Goal: Task Accomplishment & Management: Use online tool/utility

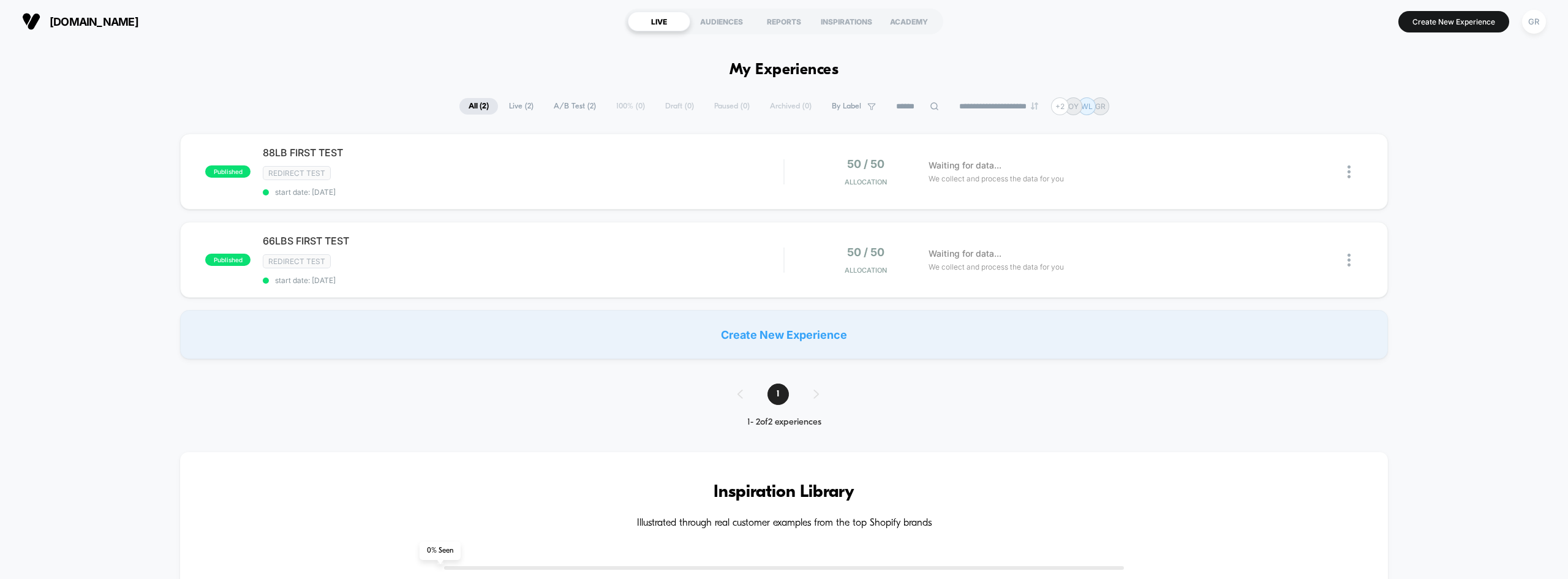
click at [138, 223] on div "published 88LB FIRST TEST Redirect Test start date: [DATE] 50 / 50 Allocation W…" at bounding box center [784, 246] width 1568 height 225
click at [721, 170] on div "Redirect Test" at bounding box center [523, 173] width 521 height 14
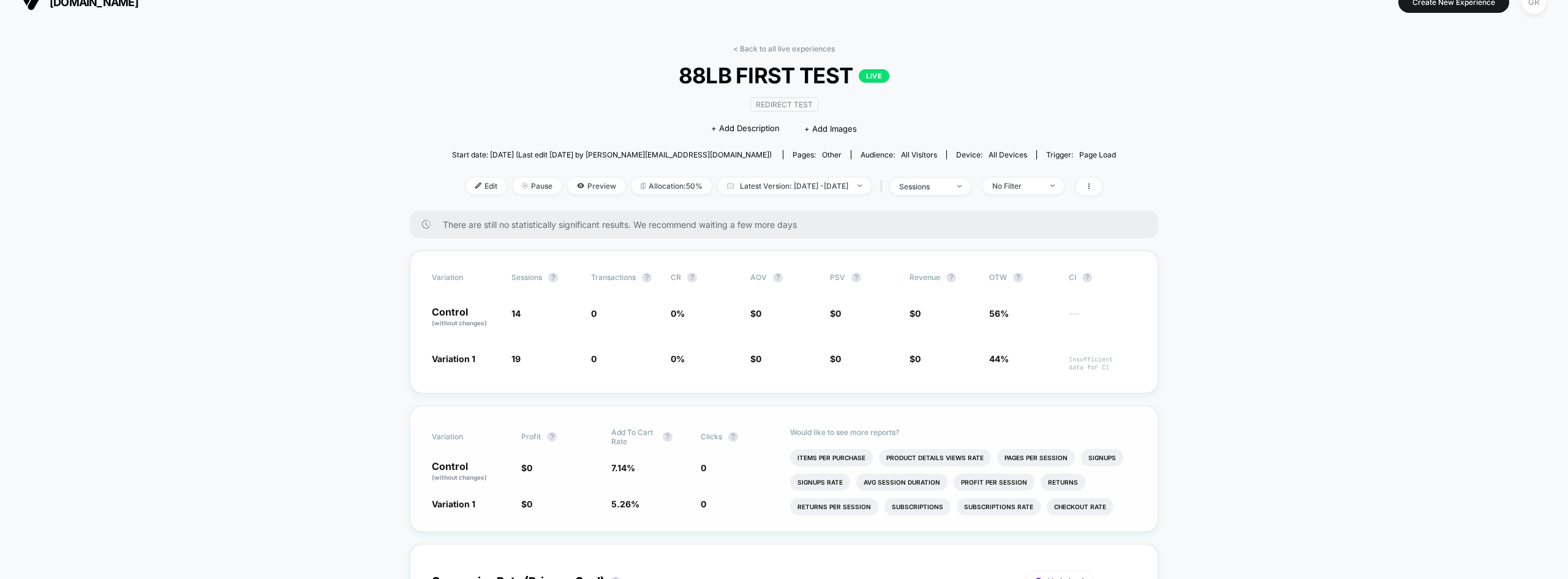
scroll to position [123, 0]
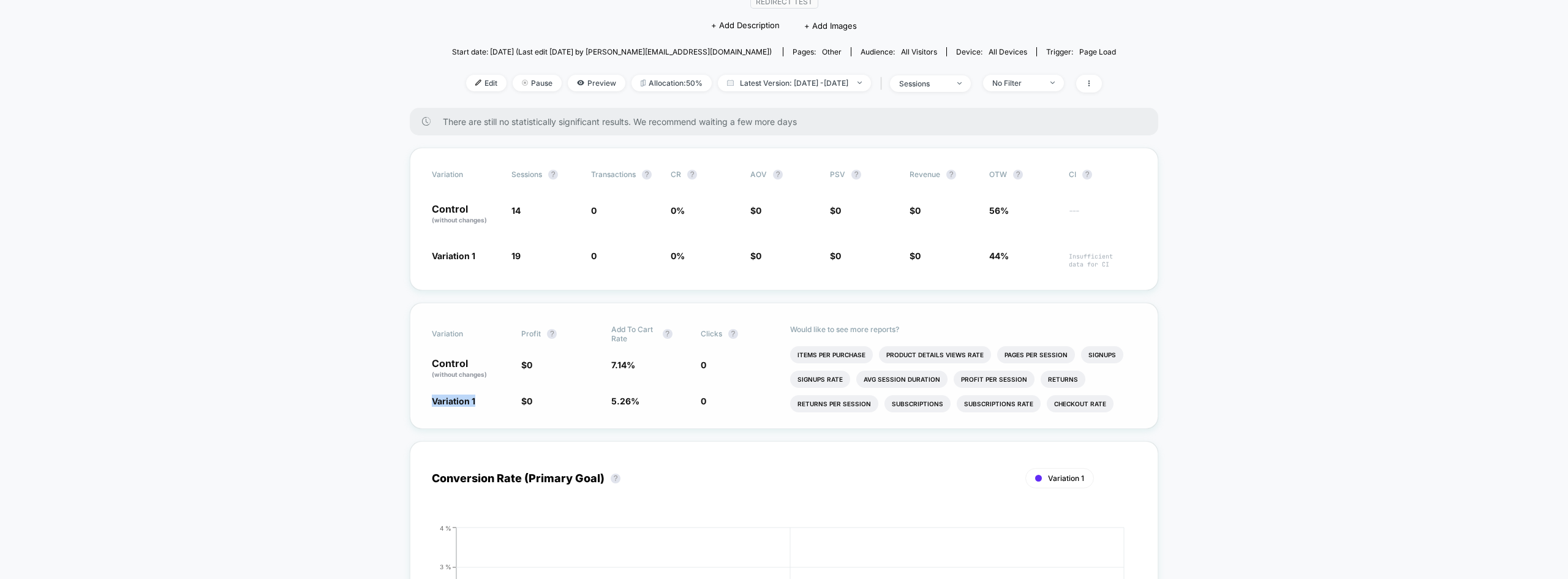
drag, startPoint x: 441, startPoint y: 401, endPoint x: 526, endPoint y: 396, distance: 85.1
click at [522, 395] on div "Variation Profit ? Add To Cart Rate ? Clicks ? Control (without changes) $ 0 7.…" at bounding box center [784, 365] width 748 height 126
click at [534, 398] on span "$ 0" at bounding box center [560, 401] width 77 height 12
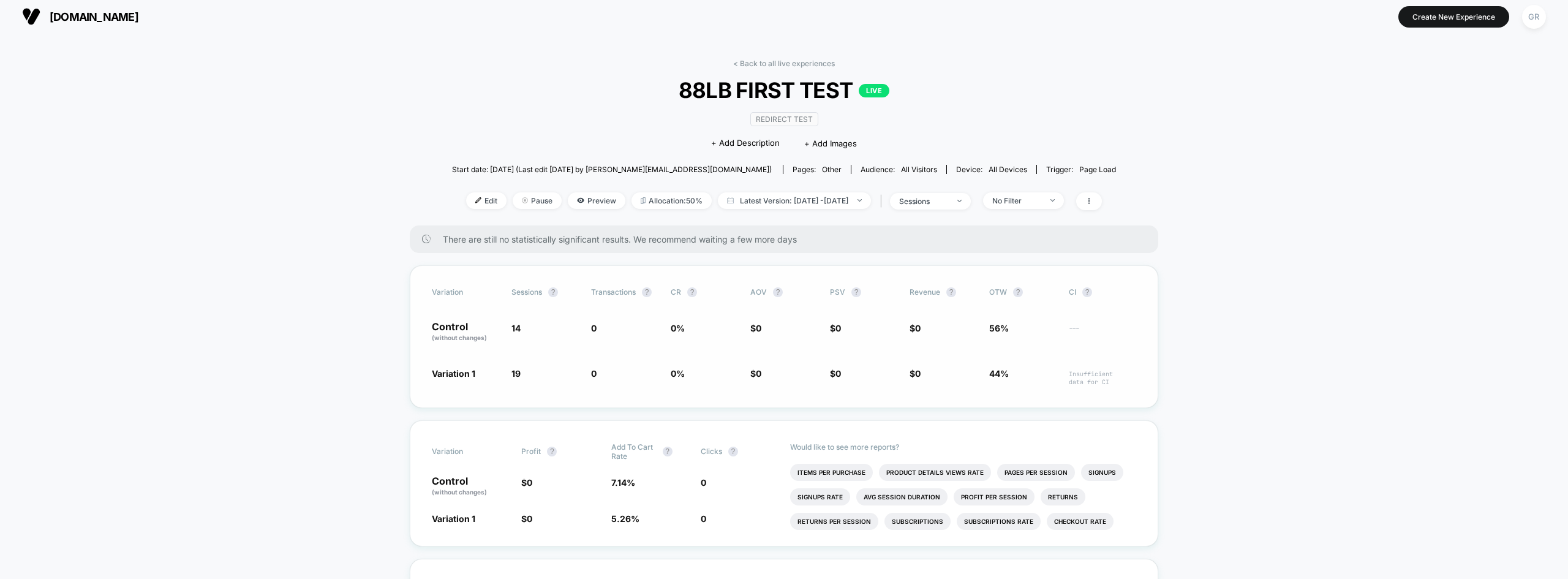
scroll to position [0, 0]
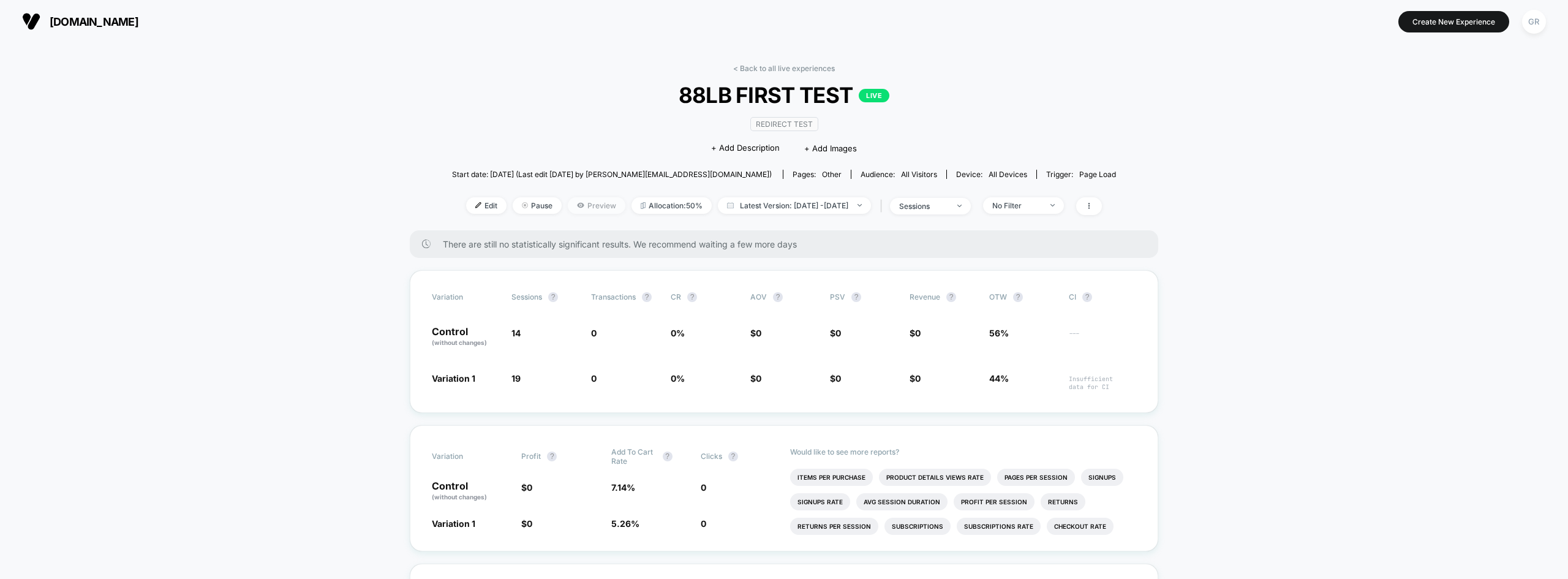
click at [579, 208] on span "Preview" at bounding box center [596, 206] width 58 height 16
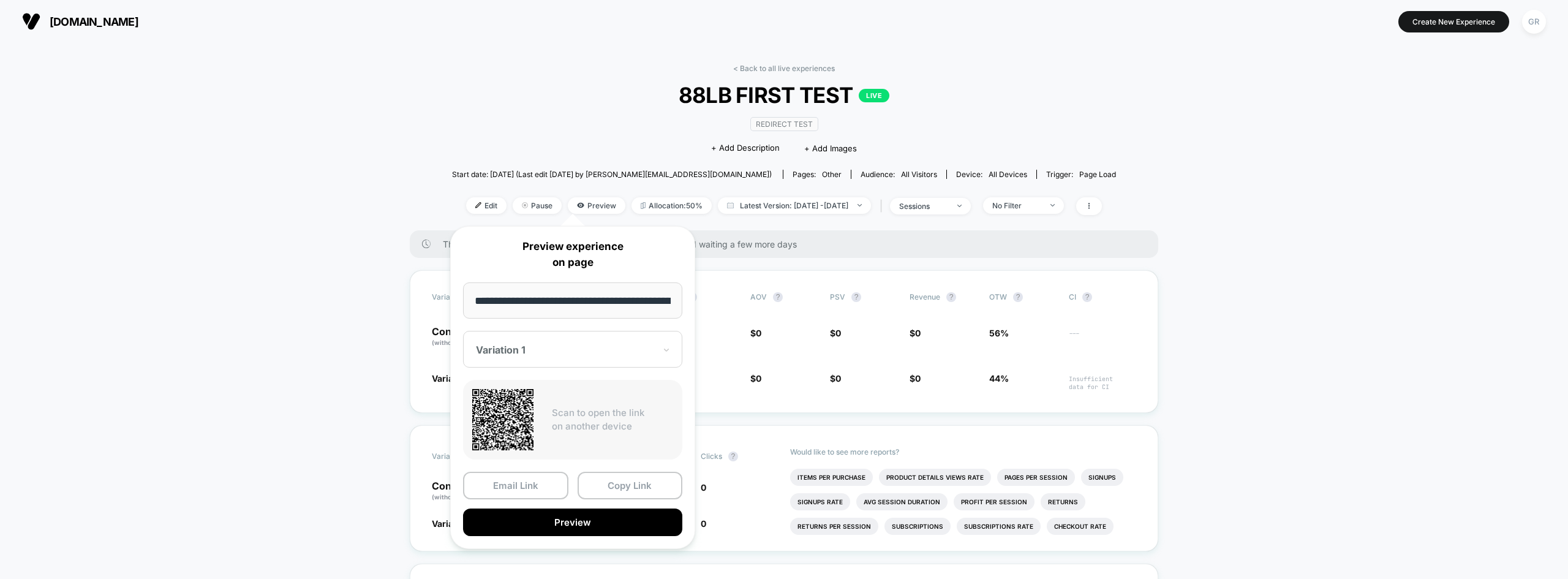
click at [561, 341] on div "Variation 1" at bounding box center [573, 349] width 219 height 37
click at [519, 385] on div "Variation 1" at bounding box center [573, 392] width 207 height 22
click at [564, 518] on button "Preview" at bounding box center [573, 522] width 219 height 27
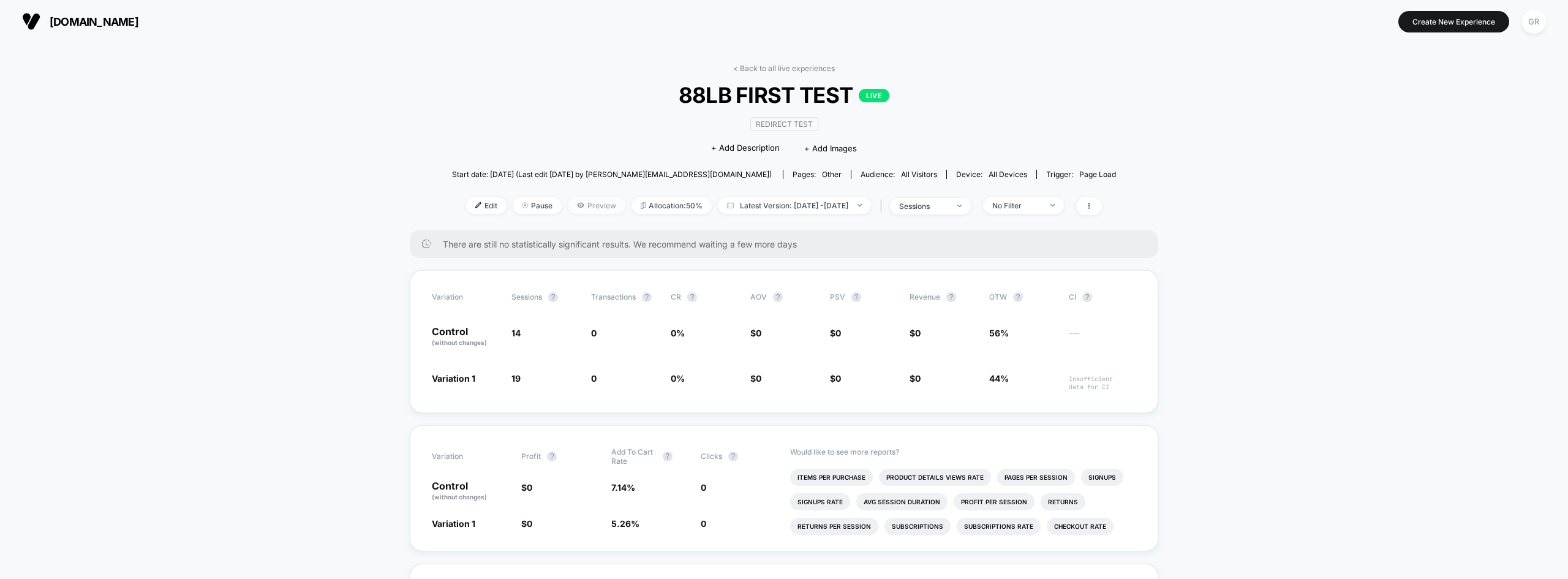
click at [581, 210] on span "Preview" at bounding box center [596, 206] width 58 height 16
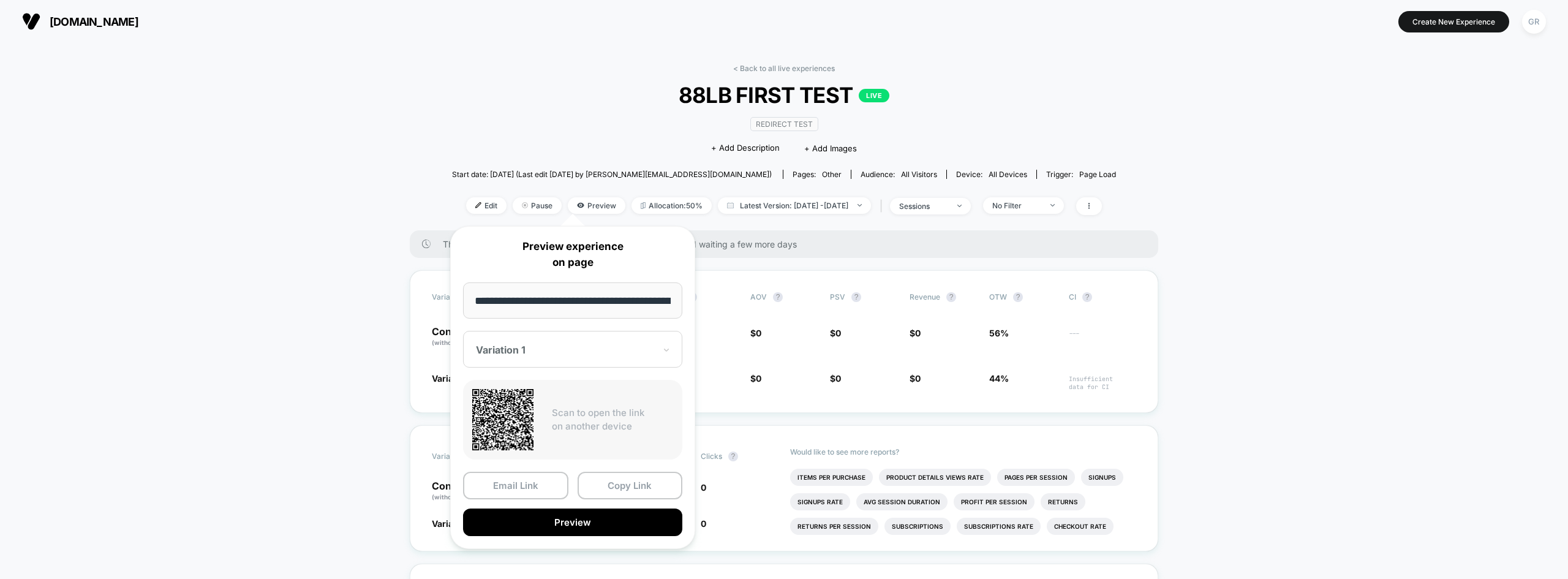
click at [596, 343] on div "Variation 1" at bounding box center [565, 350] width 181 height 15
click at [564, 388] on div "Variation 1" at bounding box center [573, 392] width 207 height 22
click at [545, 529] on button "Preview" at bounding box center [573, 522] width 219 height 27
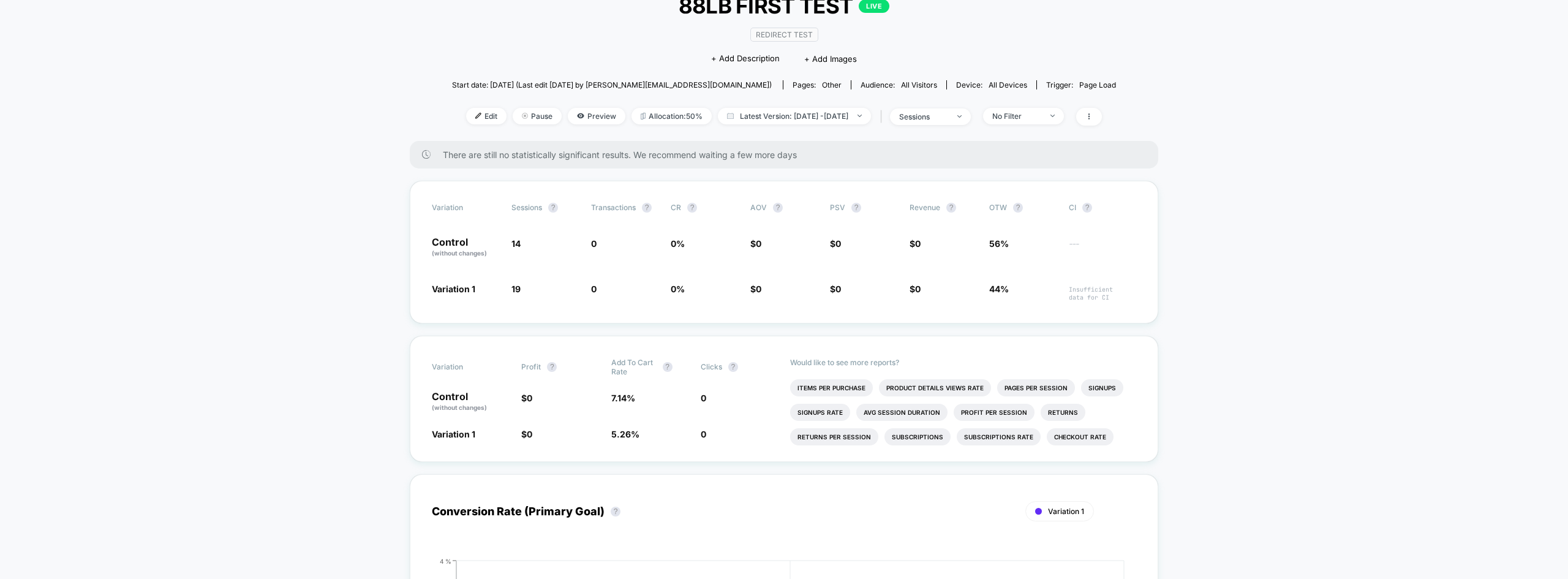
scroll to position [123, 0]
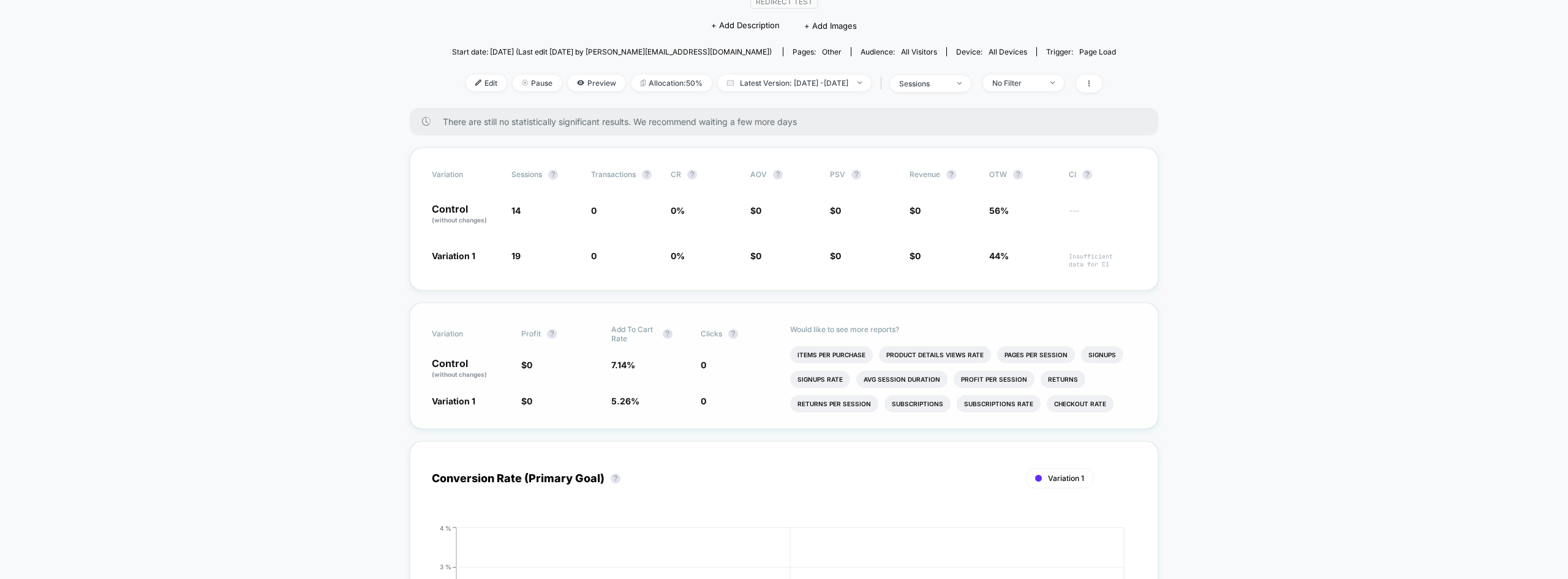
click at [819, 351] on li "Items Per Purchase" at bounding box center [831, 354] width 82 height 17
click at [1063, 382] on li "Profit Per Session" at bounding box center [1083, 379] width 81 height 17
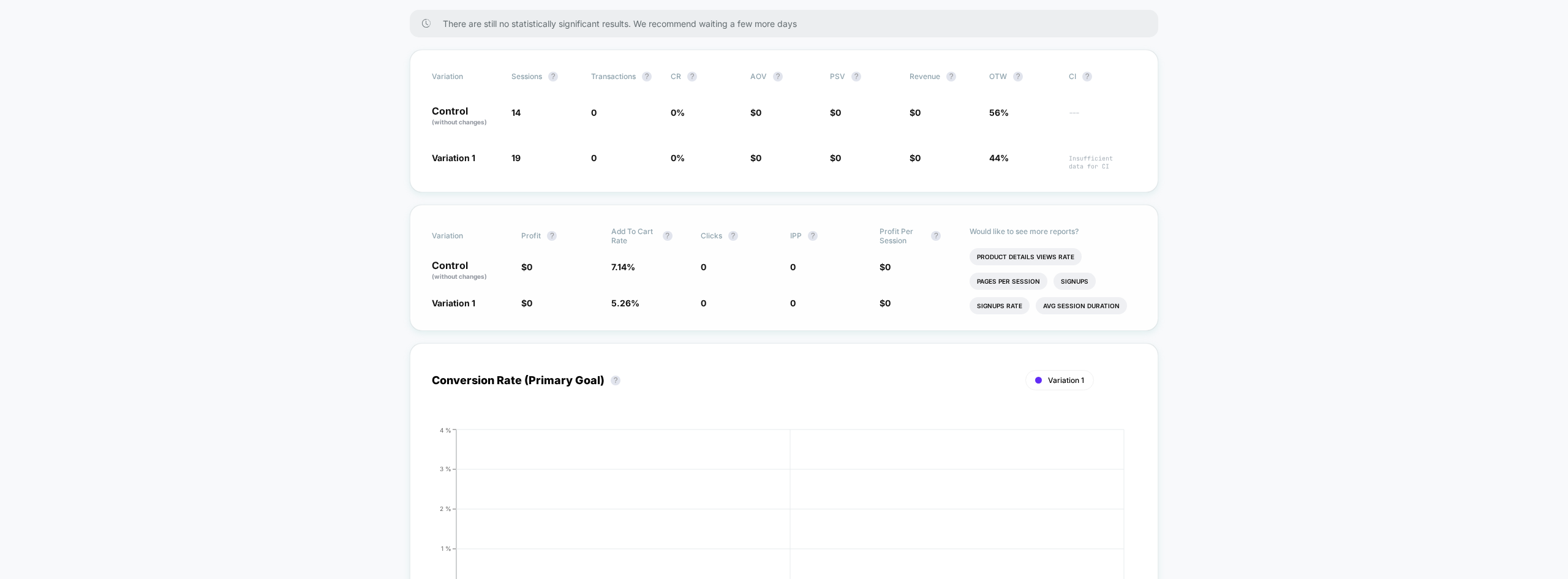
scroll to position [245, 0]
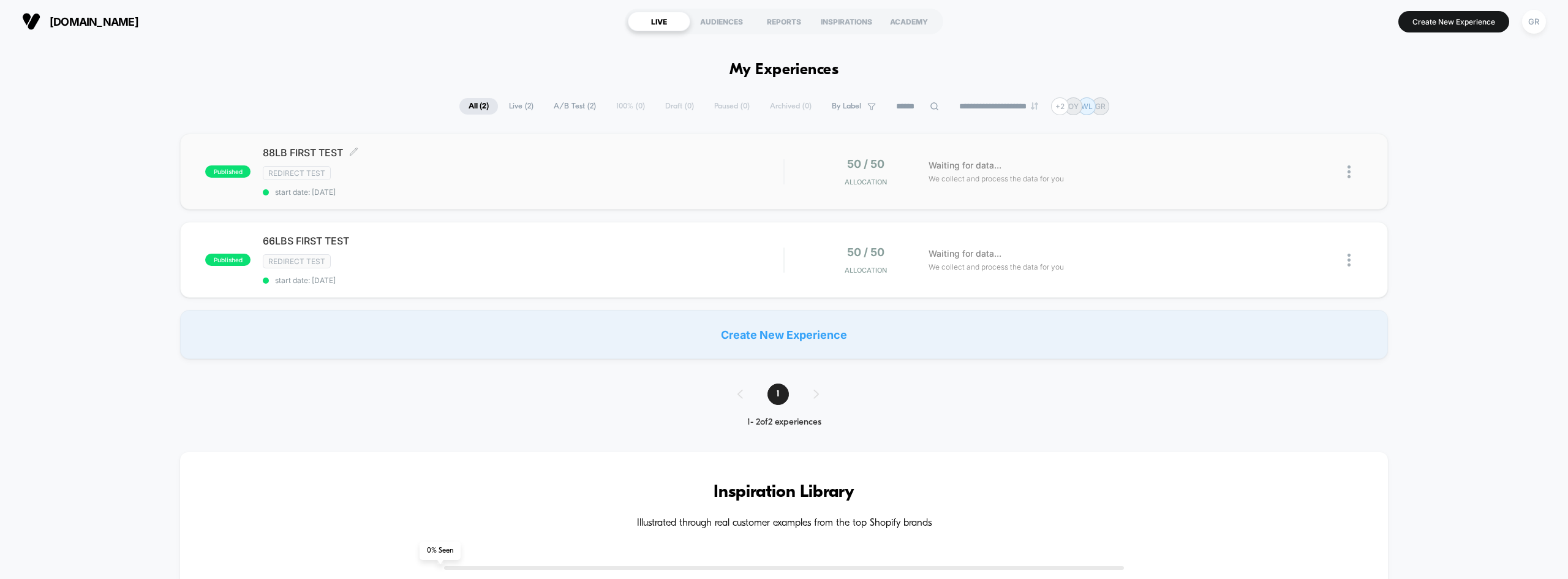
click at [485, 166] on div "Redirect Test" at bounding box center [523, 173] width 521 height 14
click at [528, 268] on div "Redirect Test" at bounding box center [523, 261] width 521 height 14
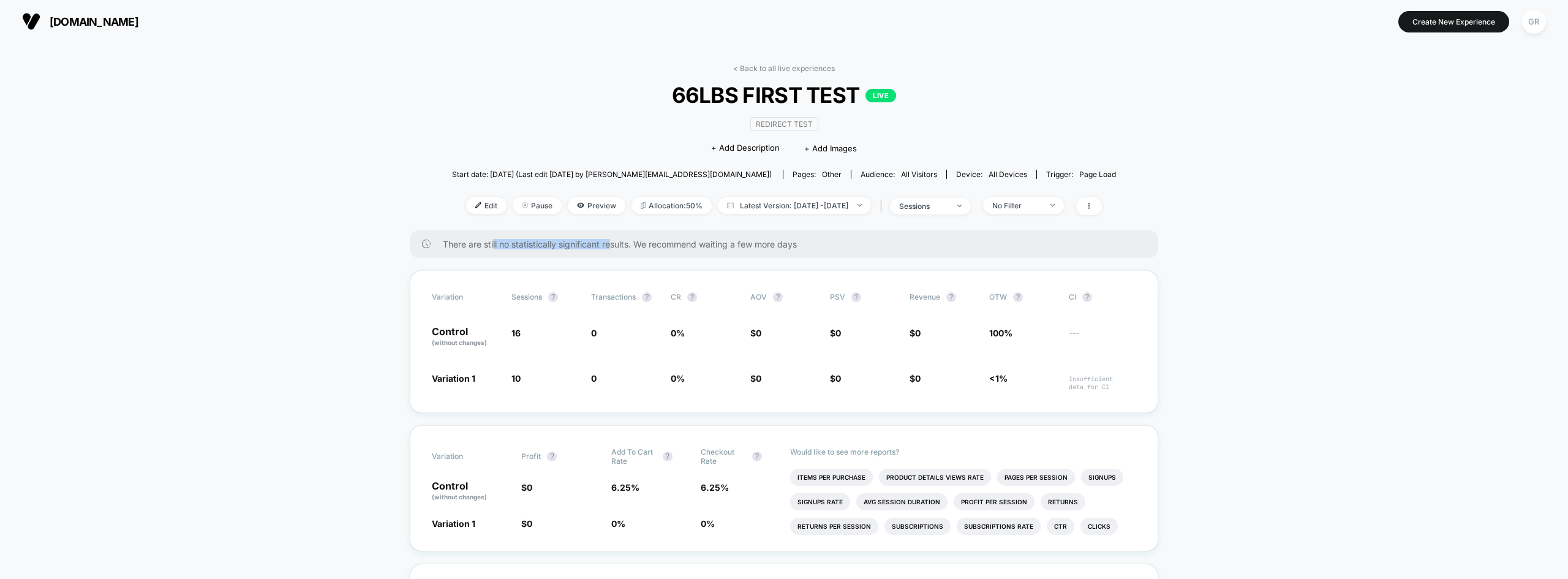
drag, startPoint x: 500, startPoint y: 241, endPoint x: 617, endPoint y: 246, distance: 117.1
click at [611, 245] on span "There are still no statistically significant results. We recommend waiting a fe…" at bounding box center [788, 244] width 691 height 10
click at [637, 247] on span "There are still no statistically significant results. We recommend waiting a fe…" at bounding box center [788, 244] width 691 height 10
click at [568, 205] on span "Preview" at bounding box center [596, 206] width 58 height 16
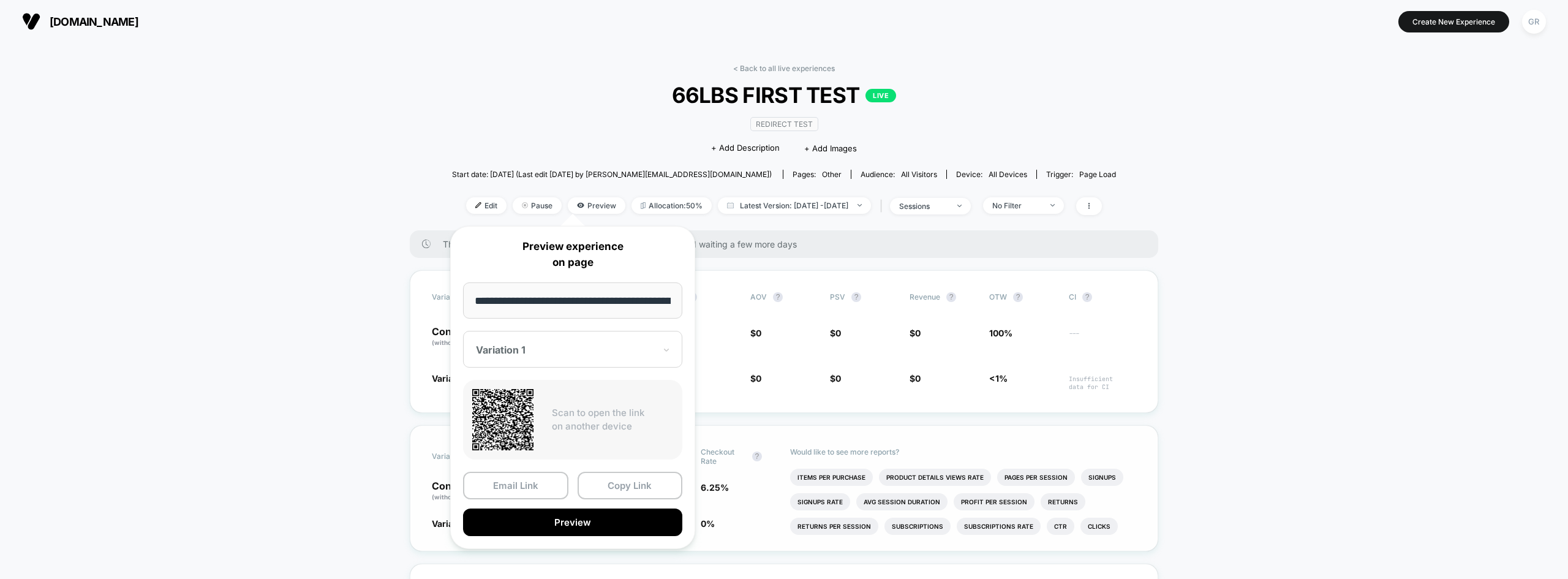
click at [526, 529] on button "Preview" at bounding box center [573, 522] width 219 height 27
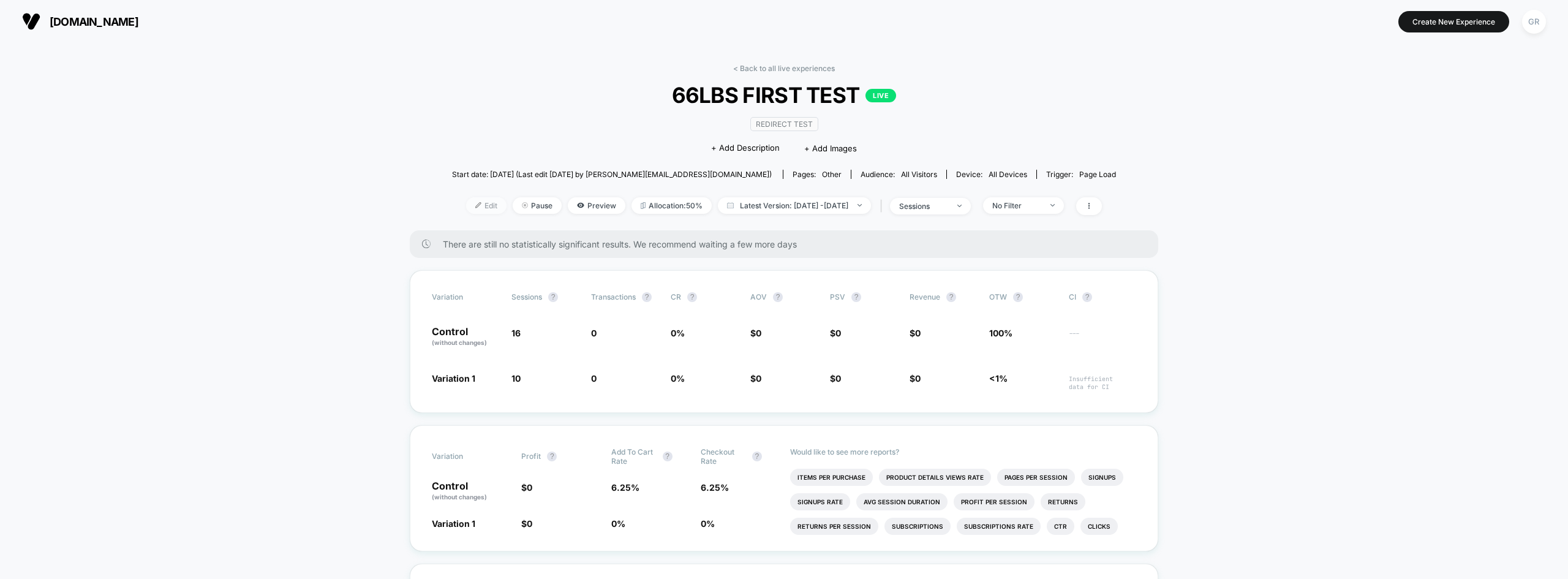
click at [466, 209] on span "Edit" at bounding box center [486, 206] width 40 height 16
click at [471, 204] on span "Edit" at bounding box center [486, 206] width 40 height 16
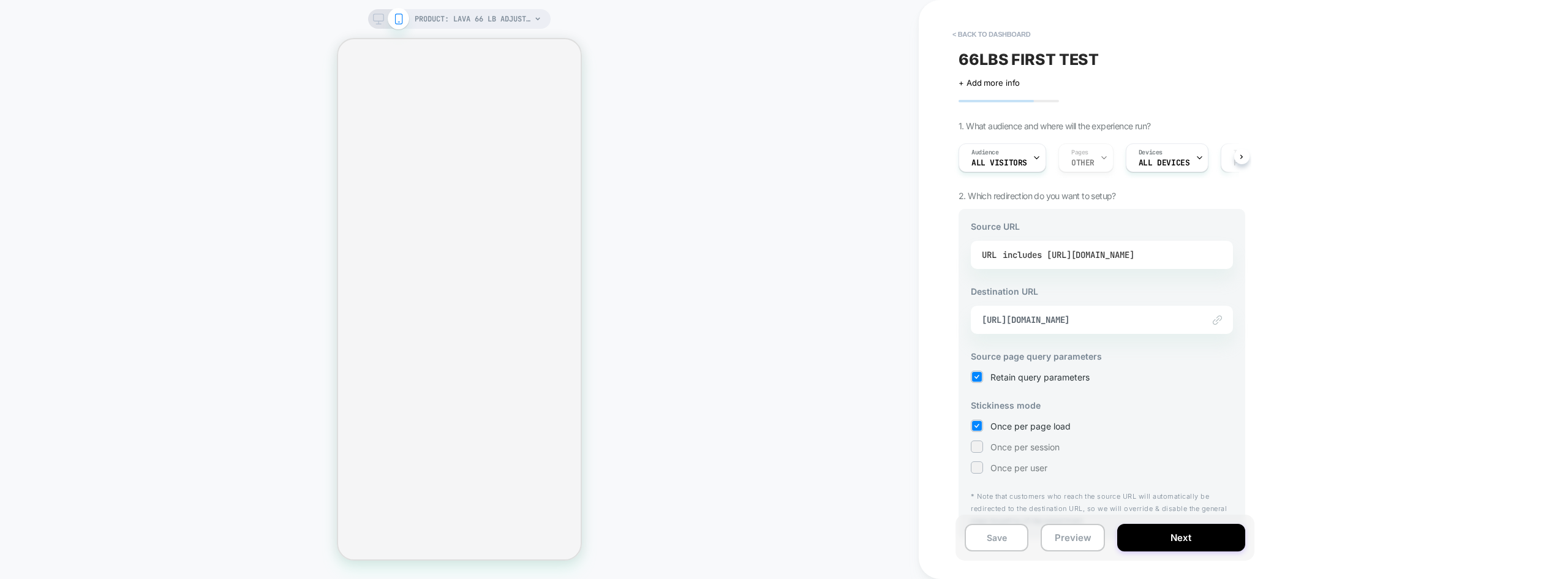
click at [1019, 260] on div "includes https://www.ativafit.com/products/66-lbs-adjustable-weight-dumbbell-se…" at bounding box center [1068, 255] width 131 height 18
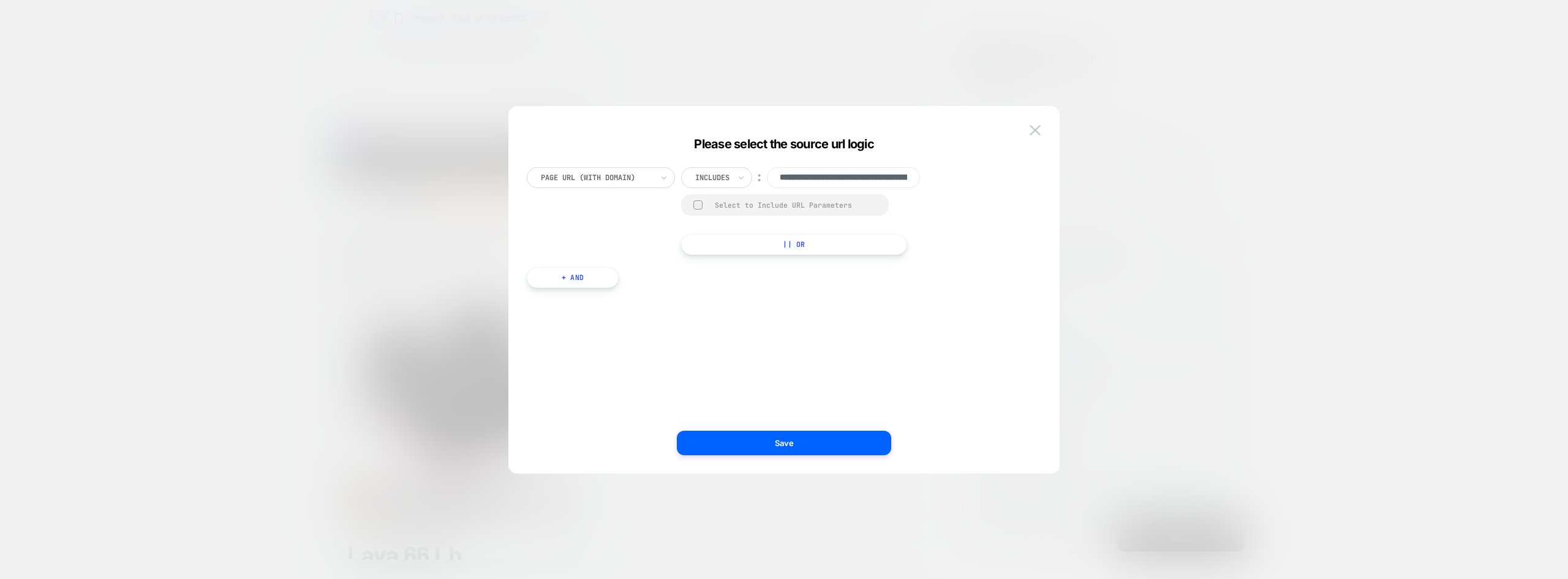
drag, startPoint x: 1108, startPoint y: 148, endPoint x: 1097, endPoint y: 185, distance: 38.6
click at [1108, 150] on div at bounding box center [784, 290] width 1568 height 579
